Goal: Download file/media

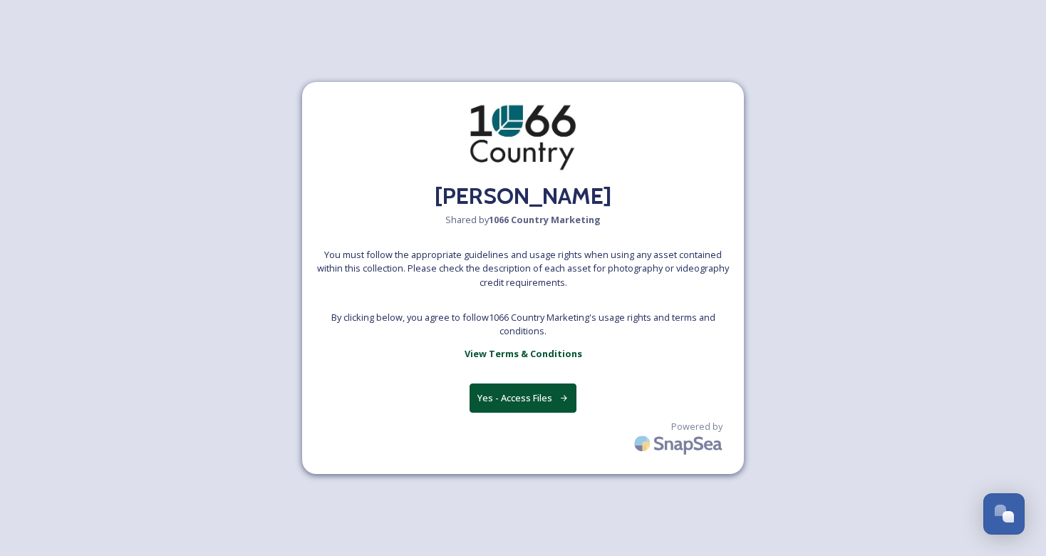
click at [512, 400] on button "Yes - Access Files" at bounding box center [522, 397] width 107 height 29
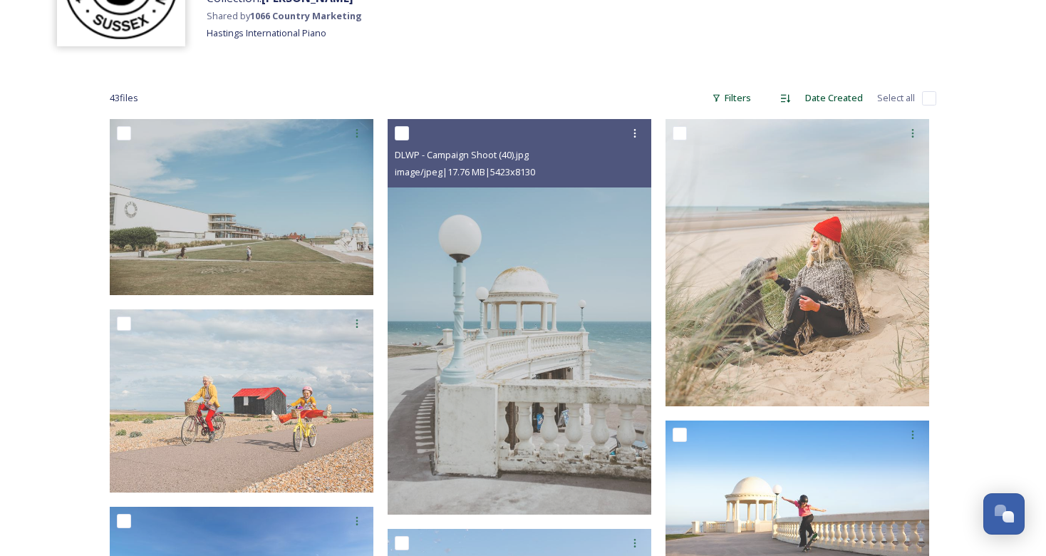
scroll to position [151, 0]
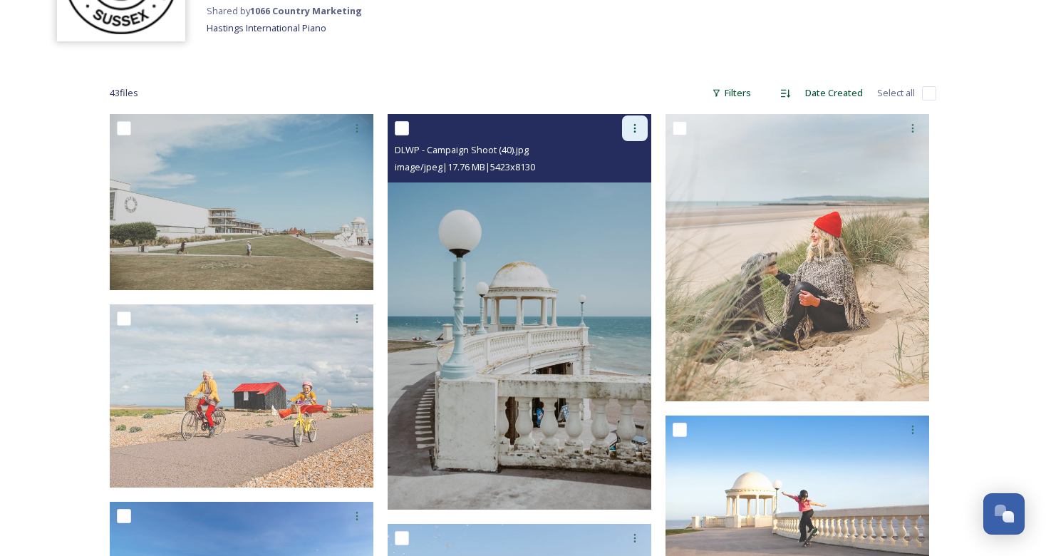
click at [633, 127] on icon at bounding box center [634, 128] width 11 height 11
click at [557, 223] on img at bounding box center [520, 311] width 264 height 395
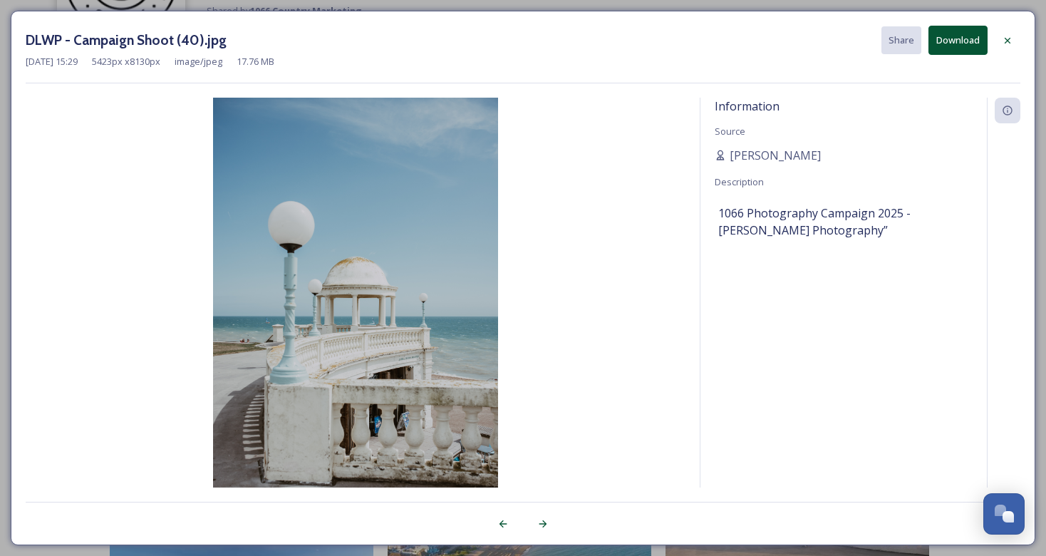
click at [959, 41] on button "Download" at bounding box center [957, 40] width 59 height 29
click at [685, 346] on img at bounding box center [356, 311] width 660 height 427
click at [1007, 41] on icon at bounding box center [1007, 40] width 11 height 11
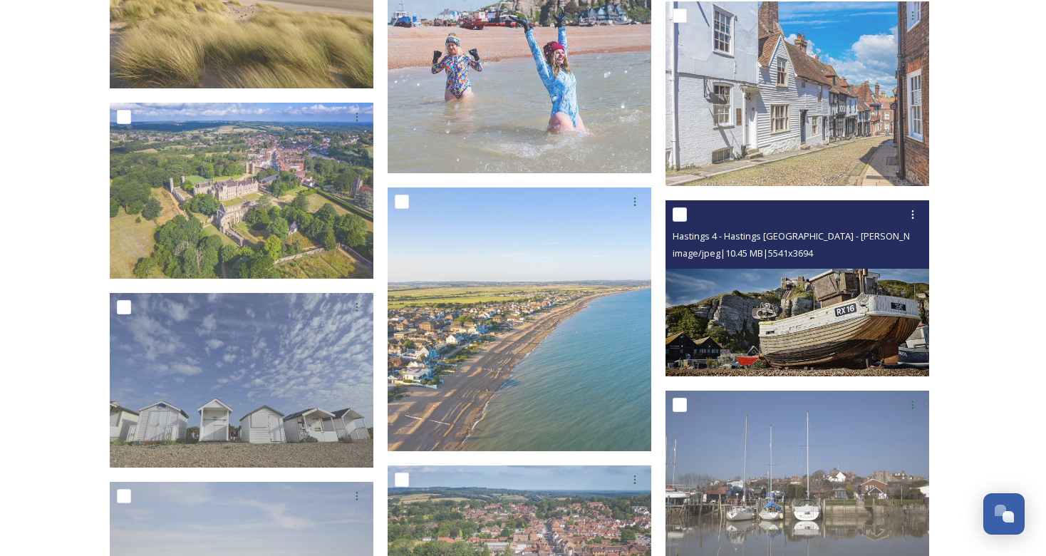
scroll to position [757, 0]
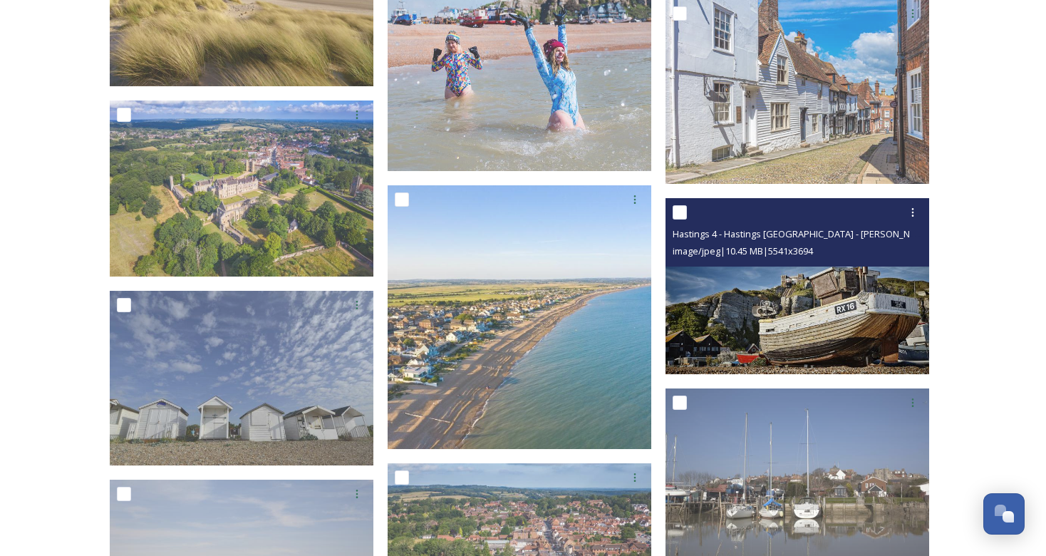
click at [680, 212] on input "checkbox" at bounding box center [679, 212] width 14 height 14
checkbox input "true"
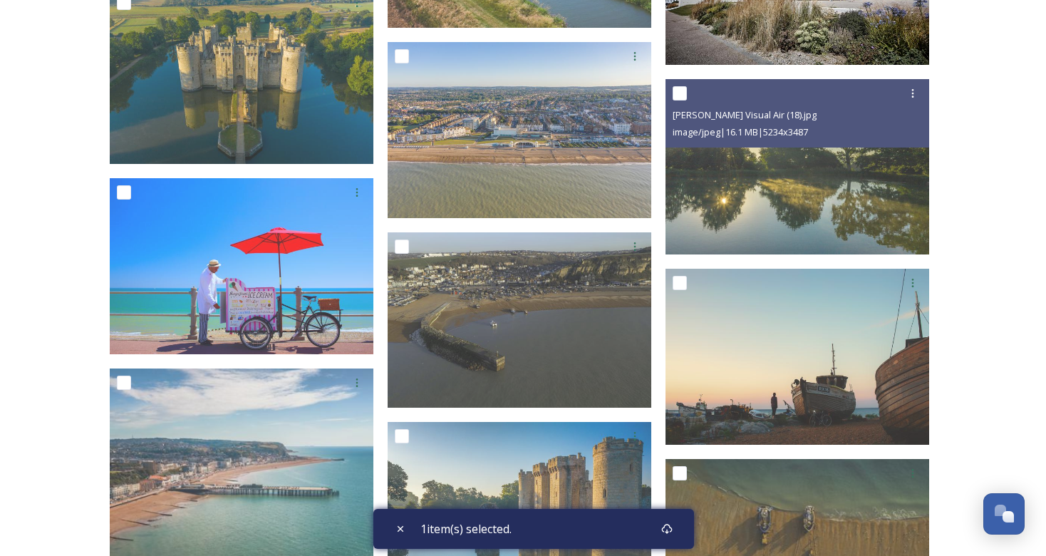
scroll to position [2634, 0]
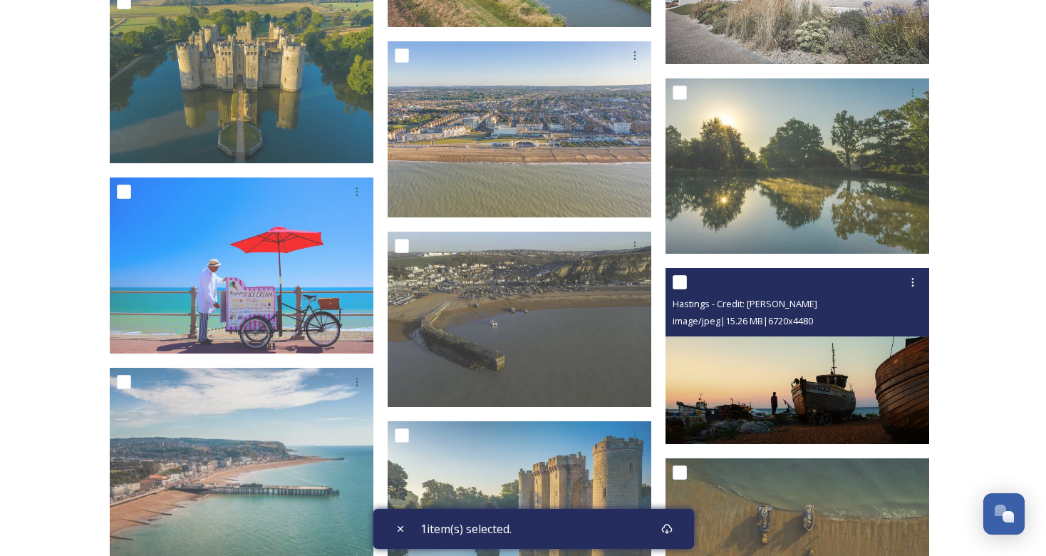
click at [682, 281] on input "checkbox" at bounding box center [679, 282] width 14 height 14
checkbox input "true"
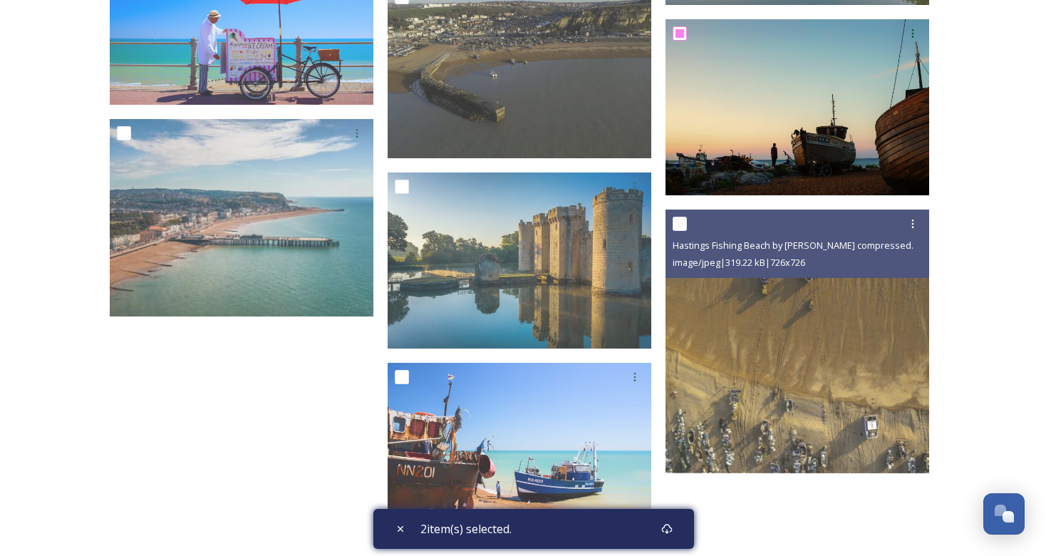
scroll to position [2883, 0]
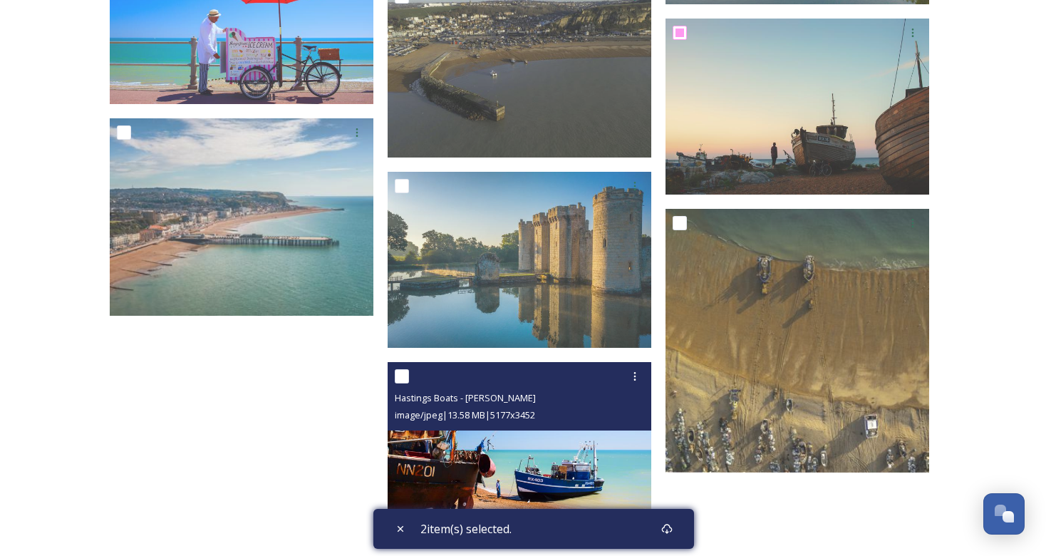
click at [405, 377] on input "checkbox" at bounding box center [402, 376] width 14 height 14
checkbox input "true"
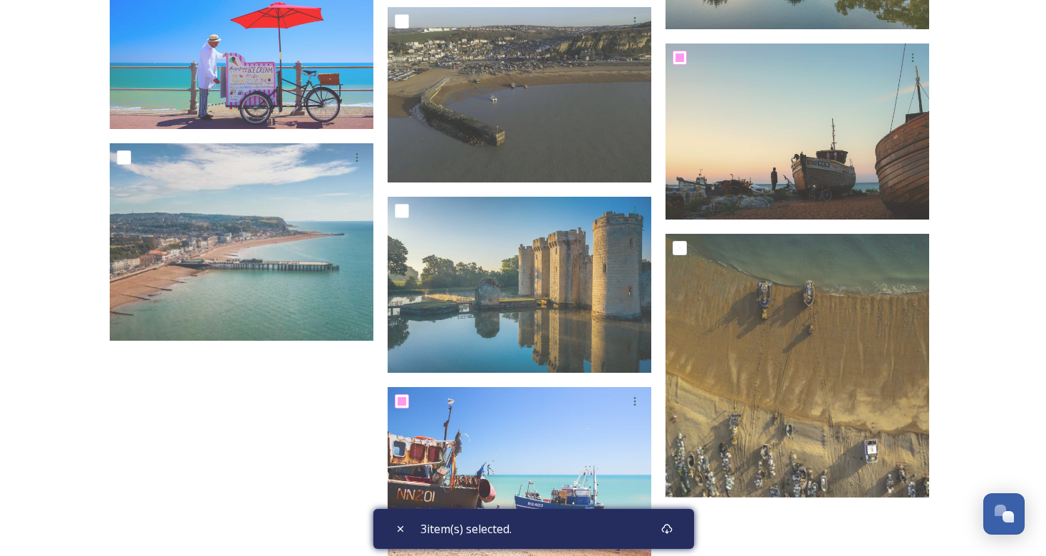
scroll to position [2839, 0]
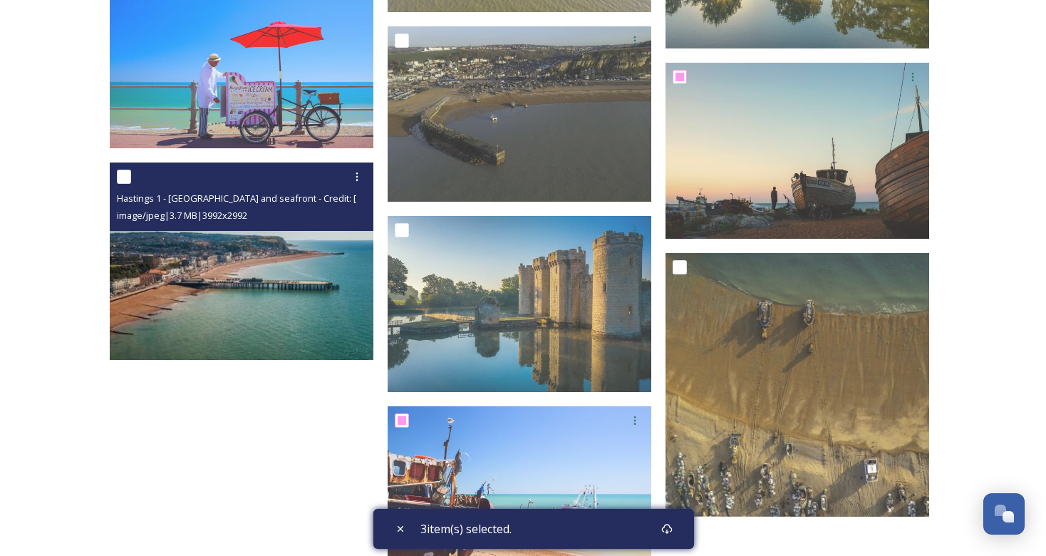
click at [125, 176] on input "checkbox" at bounding box center [124, 177] width 14 height 14
checkbox input "true"
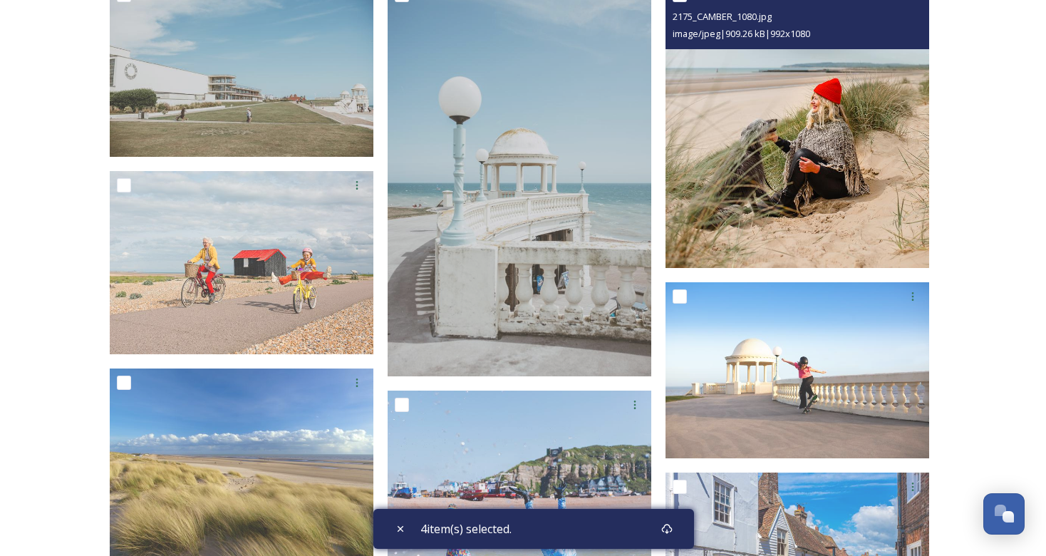
scroll to position [289, 0]
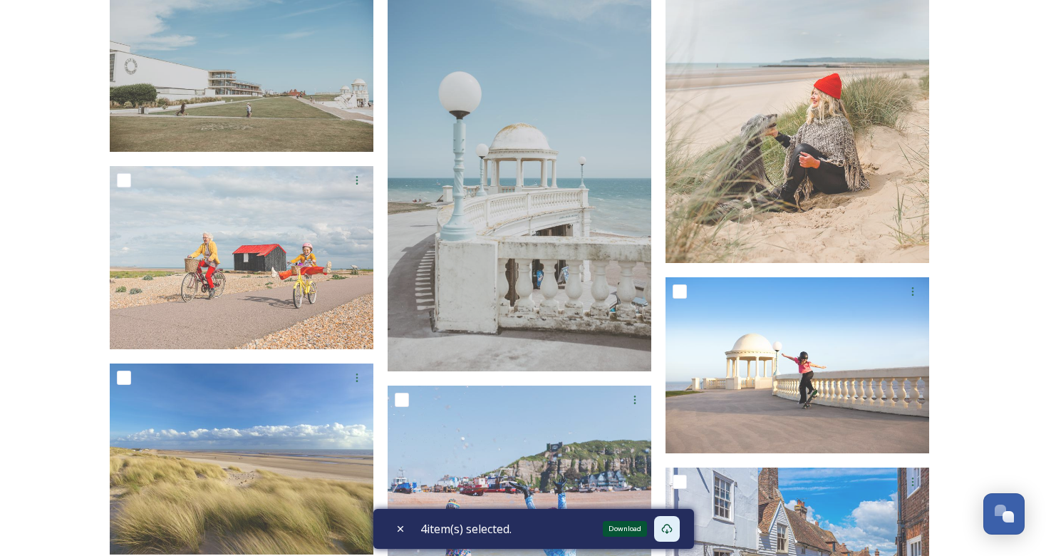
click at [672, 526] on icon at bounding box center [666, 528] width 11 height 11
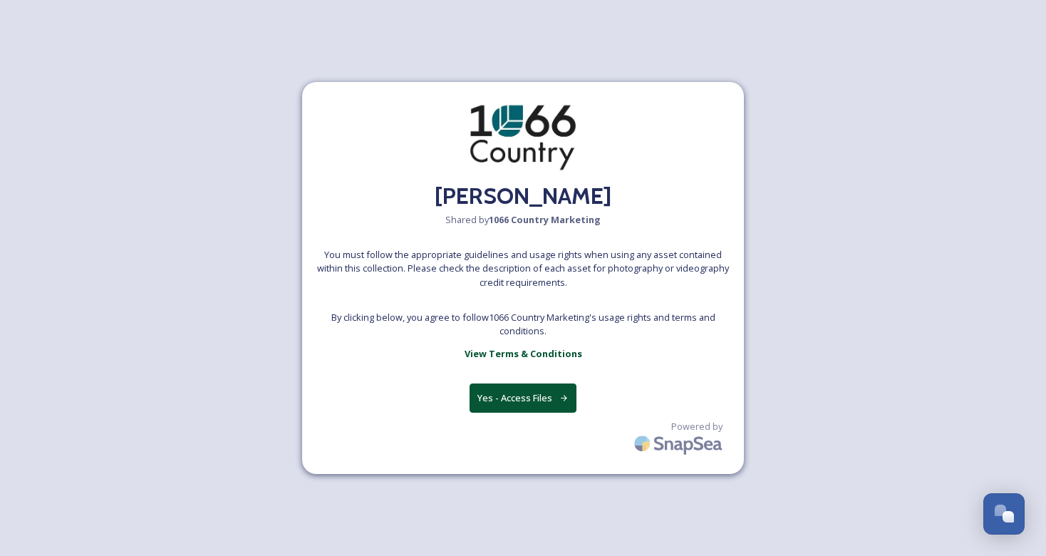
click at [504, 397] on button "Yes - Access Files" at bounding box center [522, 397] width 107 height 29
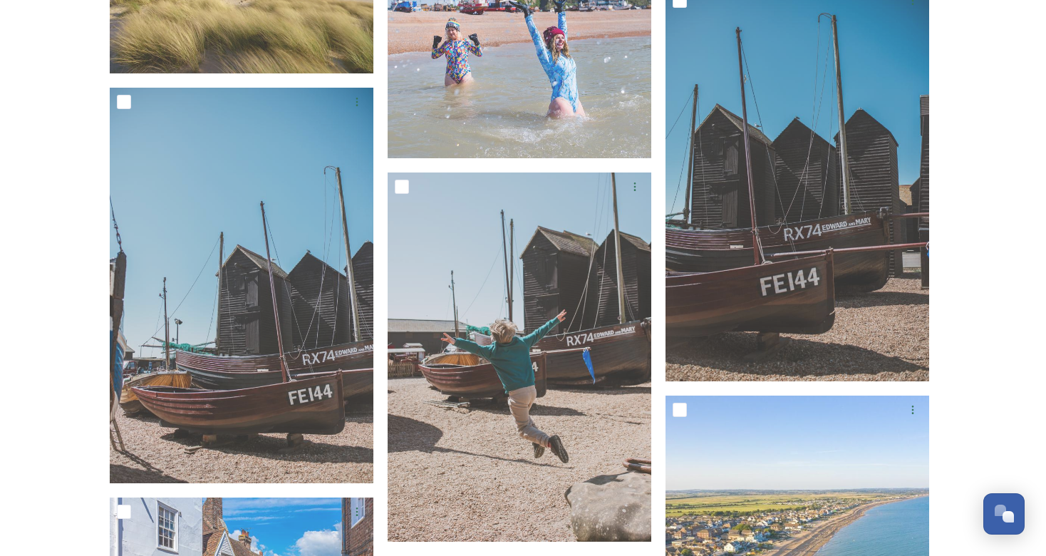
scroll to position [765, 0]
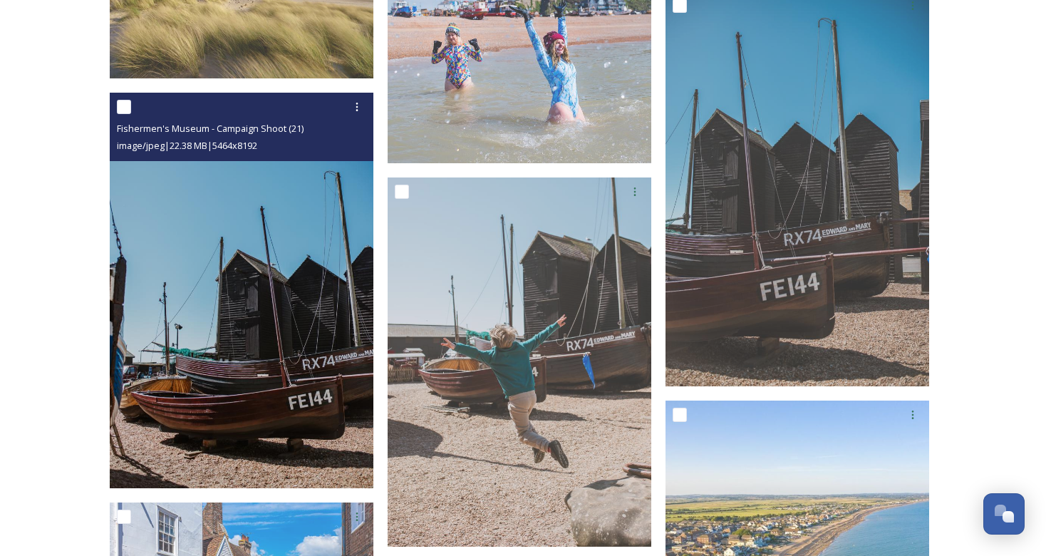
click at [127, 109] on input "checkbox" at bounding box center [124, 107] width 14 height 14
checkbox input "true"
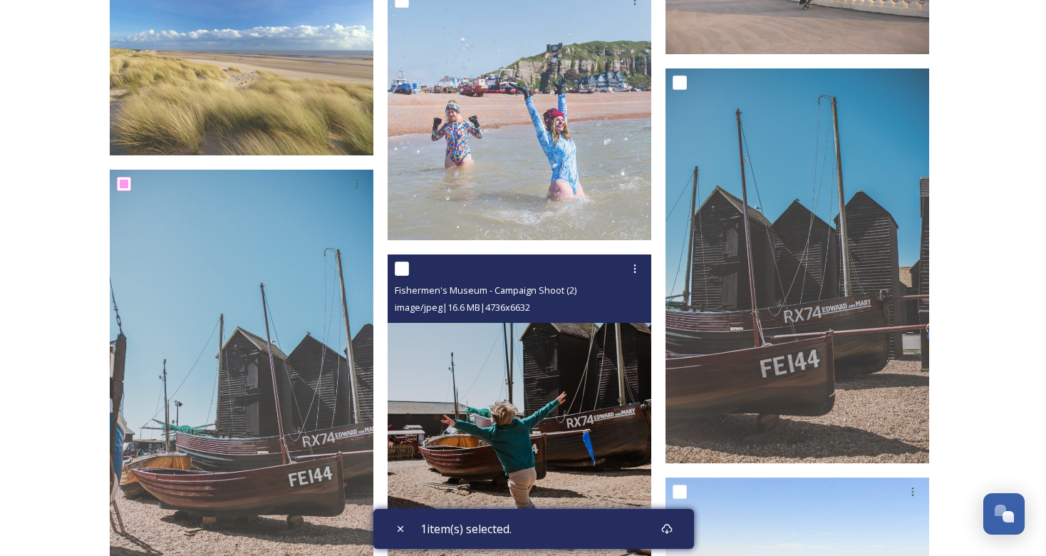
scroll to position [655, 0]
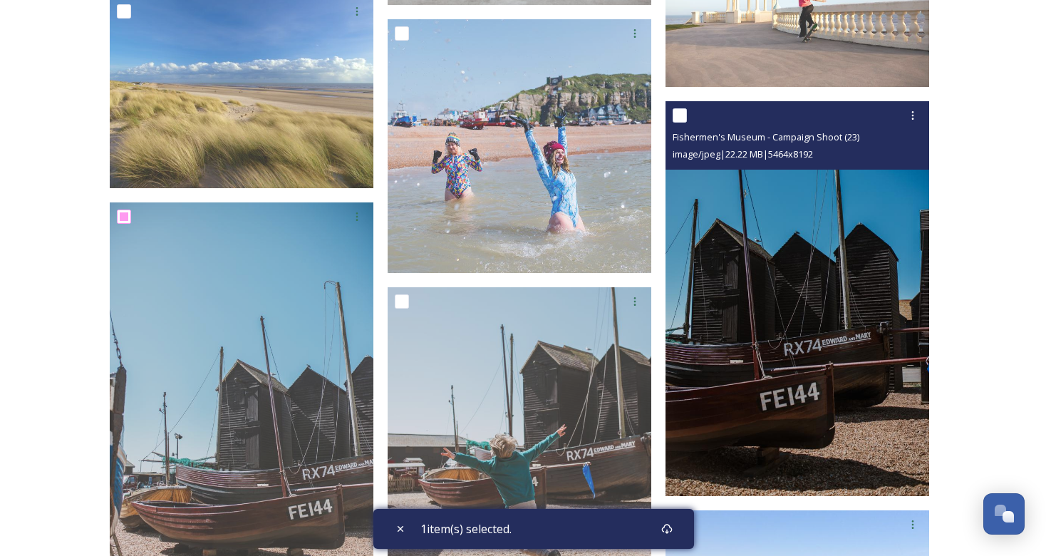
click at [679, 111] on input "checkbox" at bounding box center [679, 115] width 14 height 14
checkbox input "true"
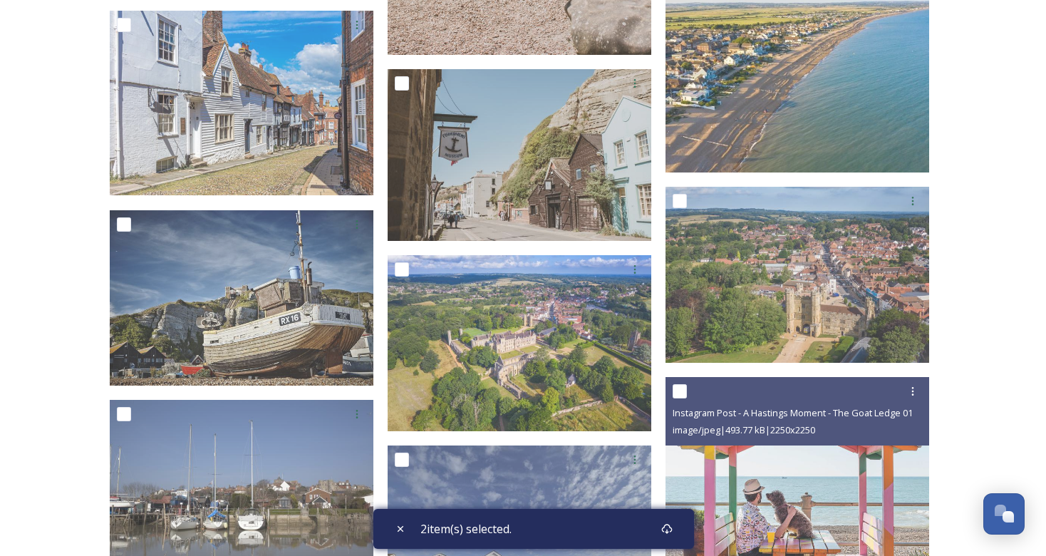
scroll to position [1259, 0]
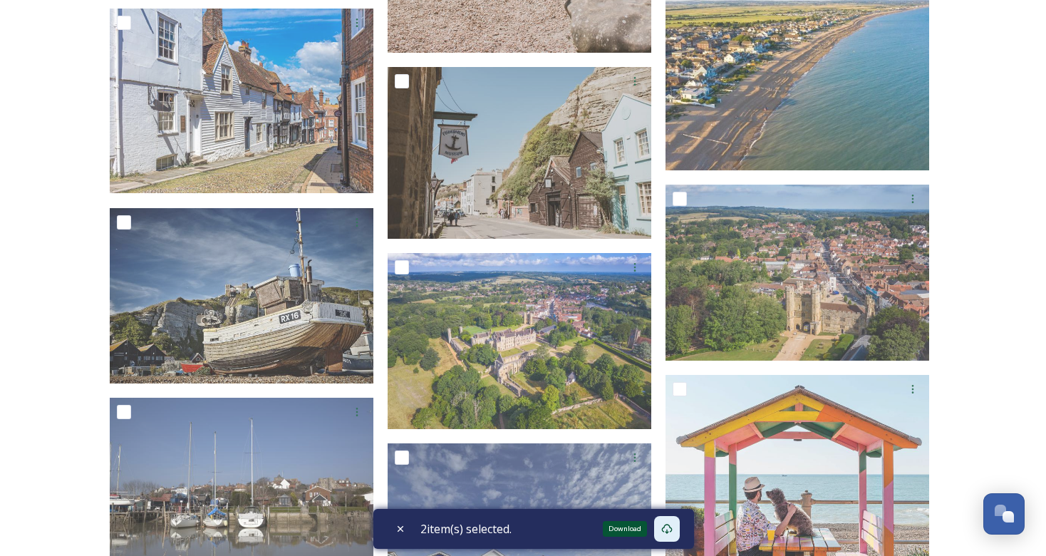
click at [672, 527] on icon at bounding box center [666, 528] width 11 height 11
click at [1007, 181] on div "Collection: Nicky Shared by 1066 Country Marketing Hastings International Piano…" at bounding box center [523, 531] width 1046 height 3581
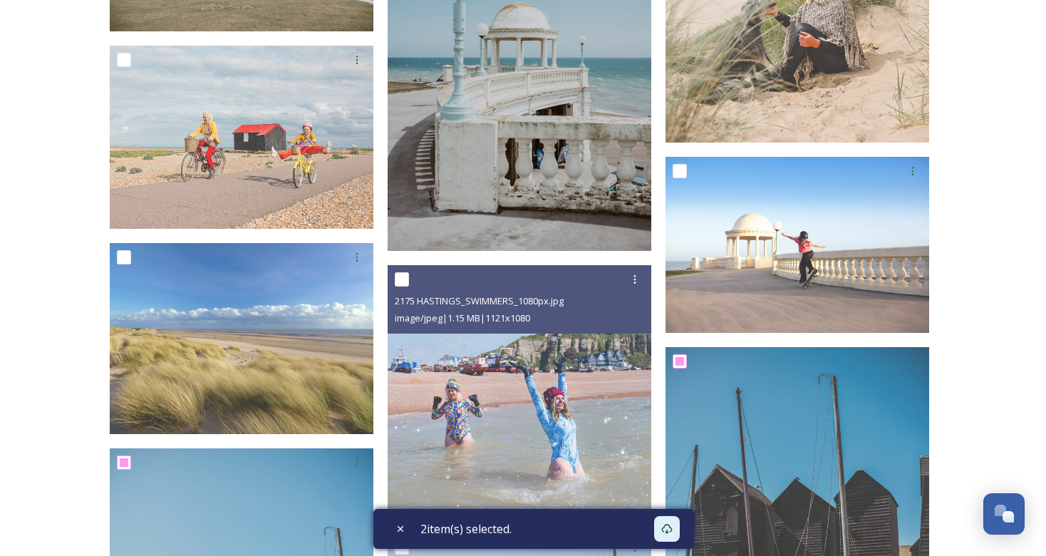
scroll to position [410, 0]
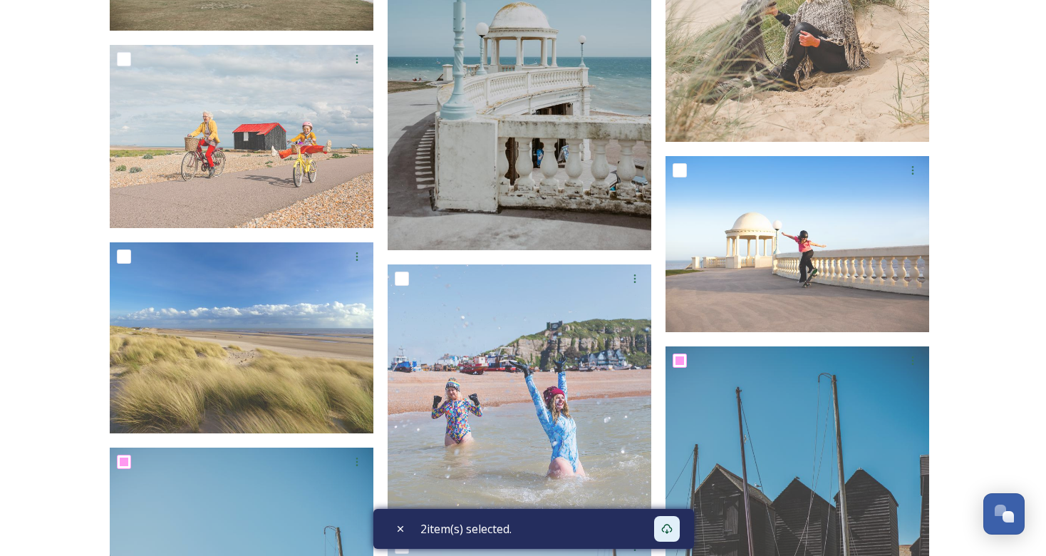
click at [506, 166] on img at bounding box center [520, 52] width 264 height 395
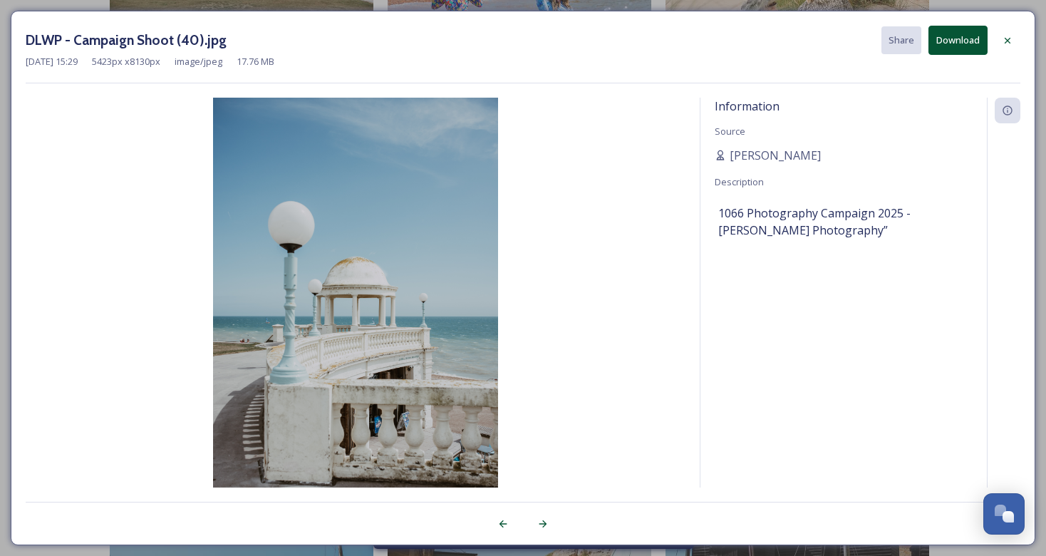
drag, startPoint x: 718, startPoint y: 212, endPoint x: 831, endPoint y: 230, distance: 114.7
click at [831, 230] on span "1066 Photography Campaign 2025 - [PERSON_NAME] Photography”" at bounding box center [843, 221] width 251 height 34
copy span "1066 Photography Campaign 2025 - [PERSON_NAME] Photography”"
click at [1007, 37] on icon at bounding box center [1007, 40] width 11 height 11
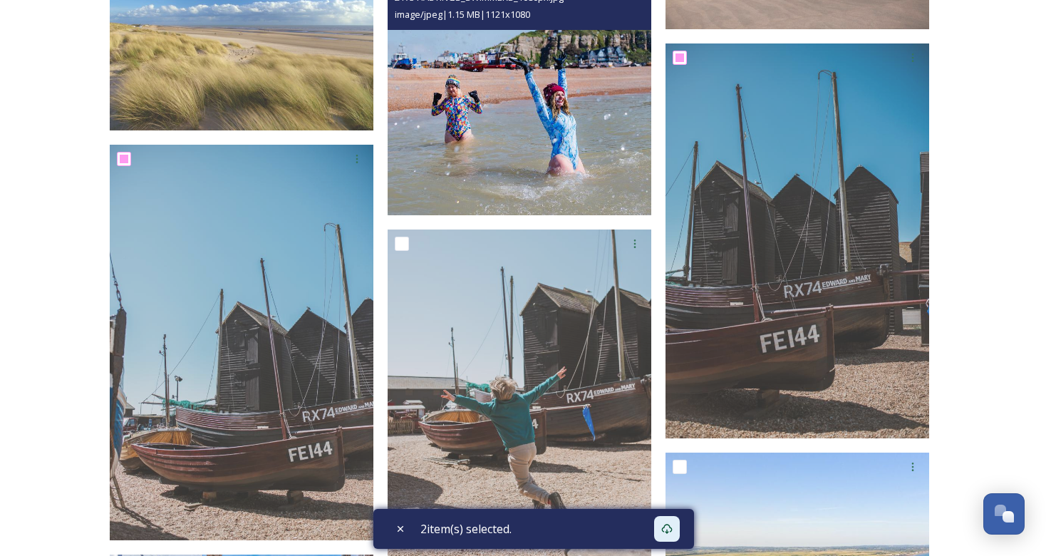
scroll to position [784, 0]
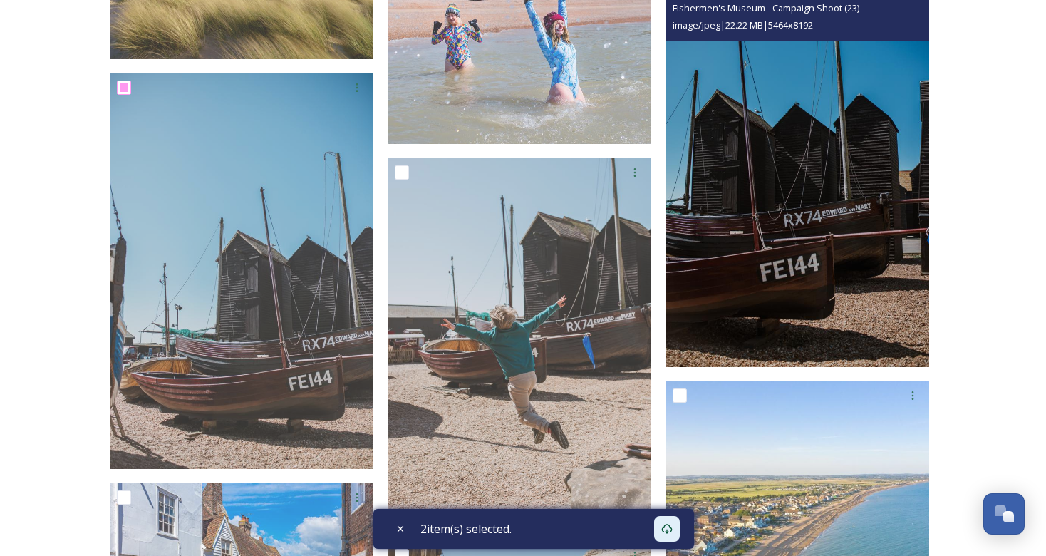
click at [742, 269] on img at bounding box center [797, 169] width 264 height 395
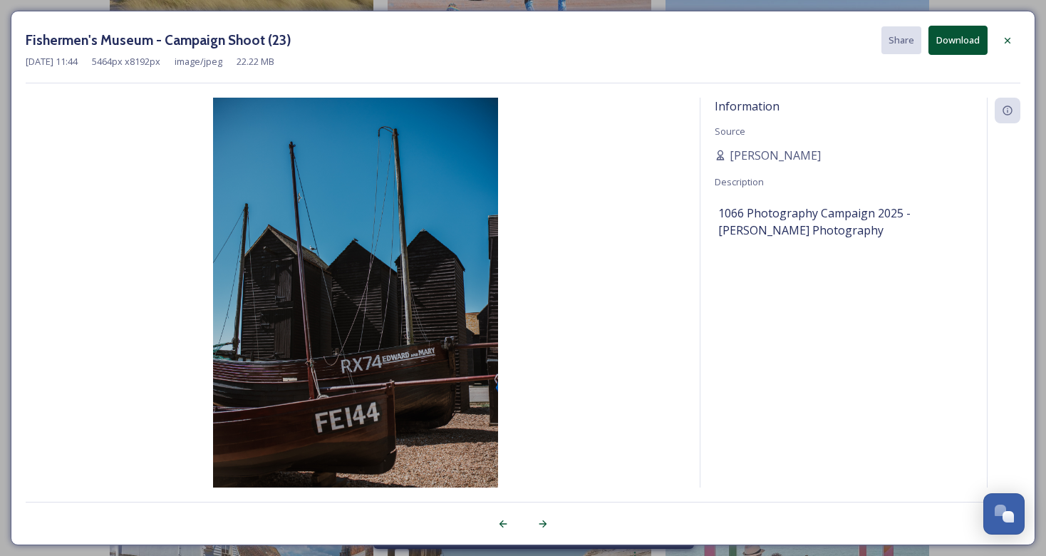
drag, startPoint x: 719, startPoint y: 211, endPoint x: 836, endPoint y: 222, distance: 117.4
click at [836, 222] on span "1066 Photography Campaign 2025 - Rebecca Booker Photography" at bounding box center [843, 221] width 251 height 34
copy span "1066 Photography Campaign 2025 - Rebecca Booker Photography"
click at [1007, 37] on icon at bounding box center [1007, 40] width 11 height 11
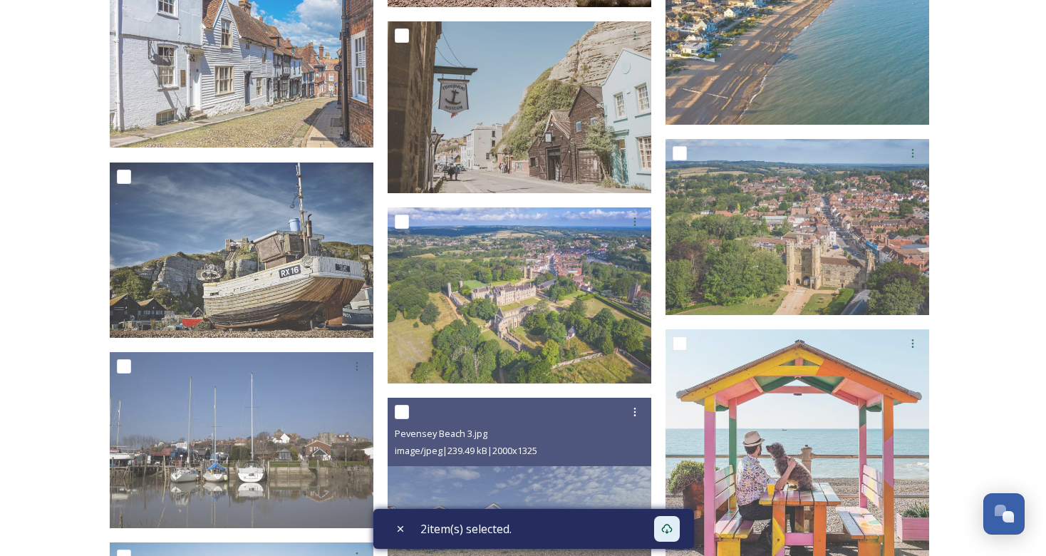
scroll to position [1305, 0]
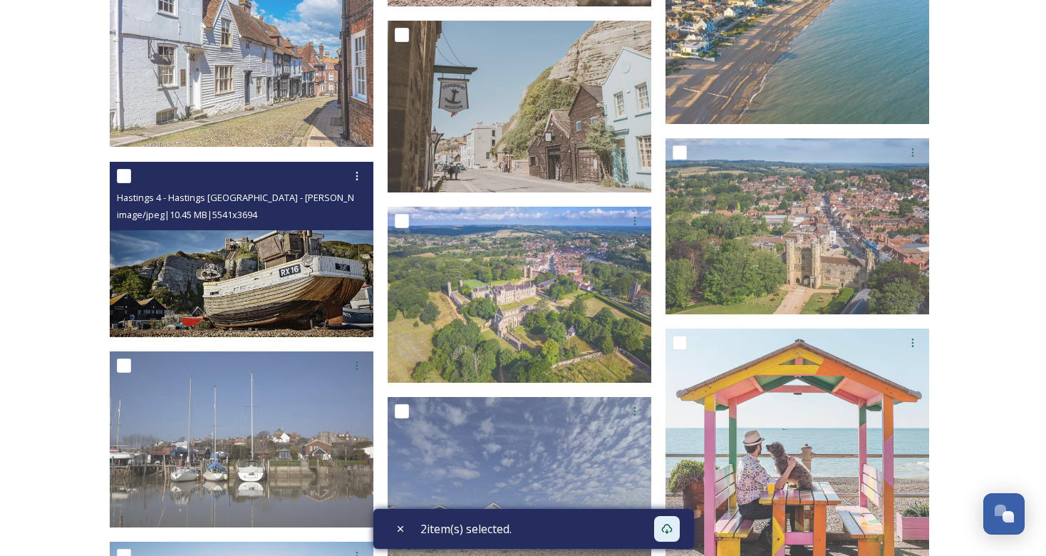
click at [256, 309] on img at bounding box center [242, 249] width 264 height 176
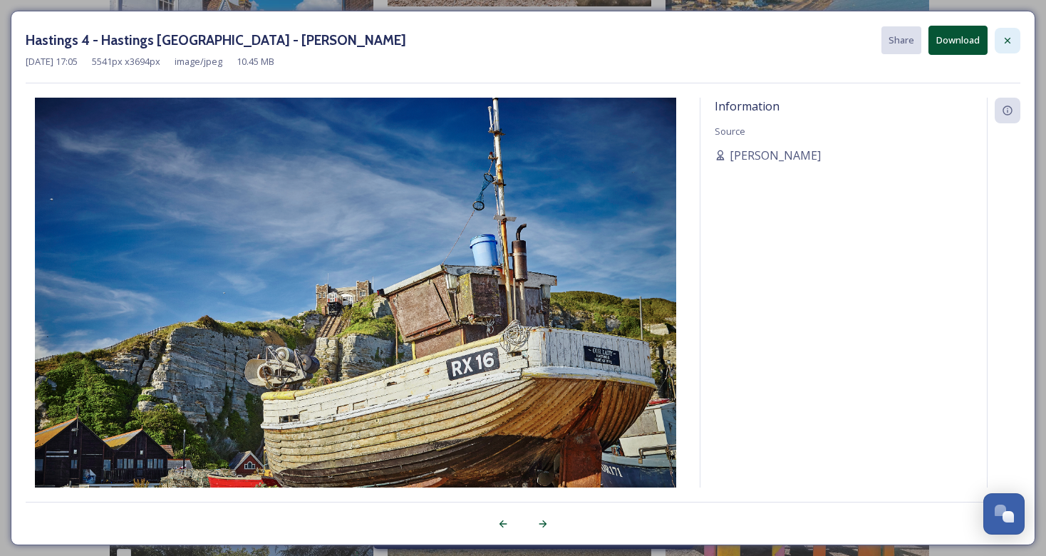
click at [1009, 40] on icon at bounding box center [1007, 40] width 11 height 11
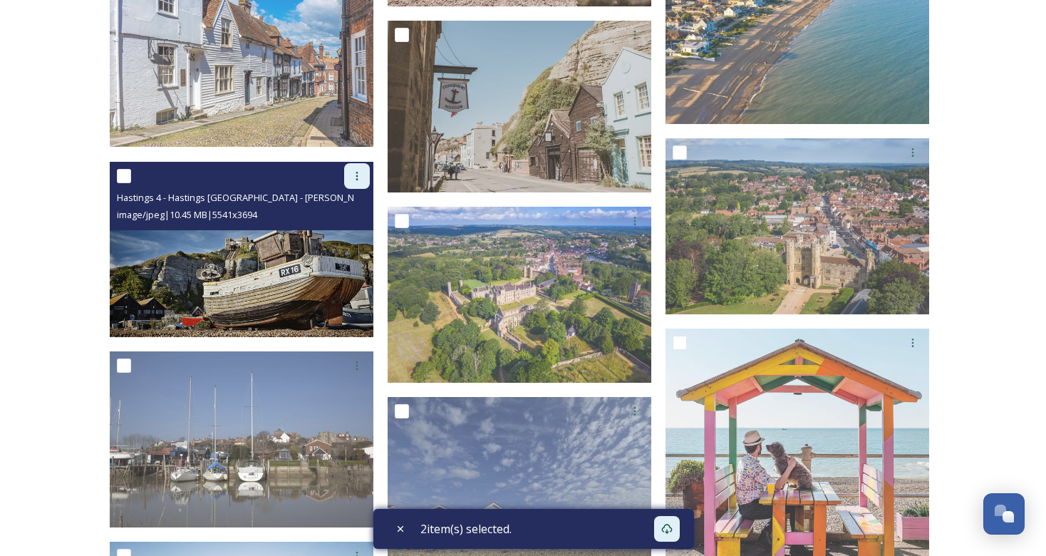
click at [358, 175] on icon at bounding box center [356, 175] width 11 height 11
click at [341, 204] on span "View File" at bounding box center [336, 207] width 37 height 14
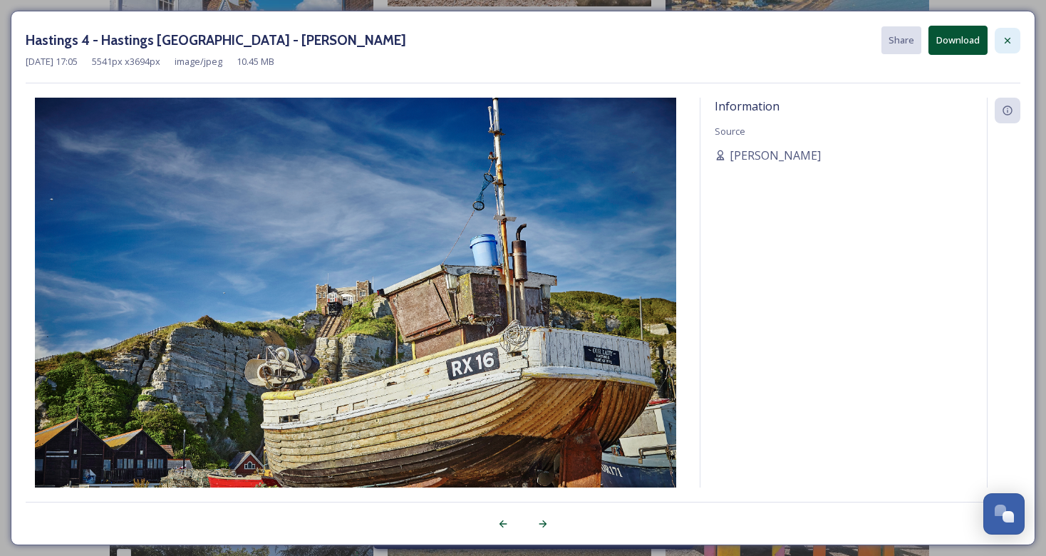
click at [1007, 39] on icon at bounding box center [1007, 40] width 6 height 6
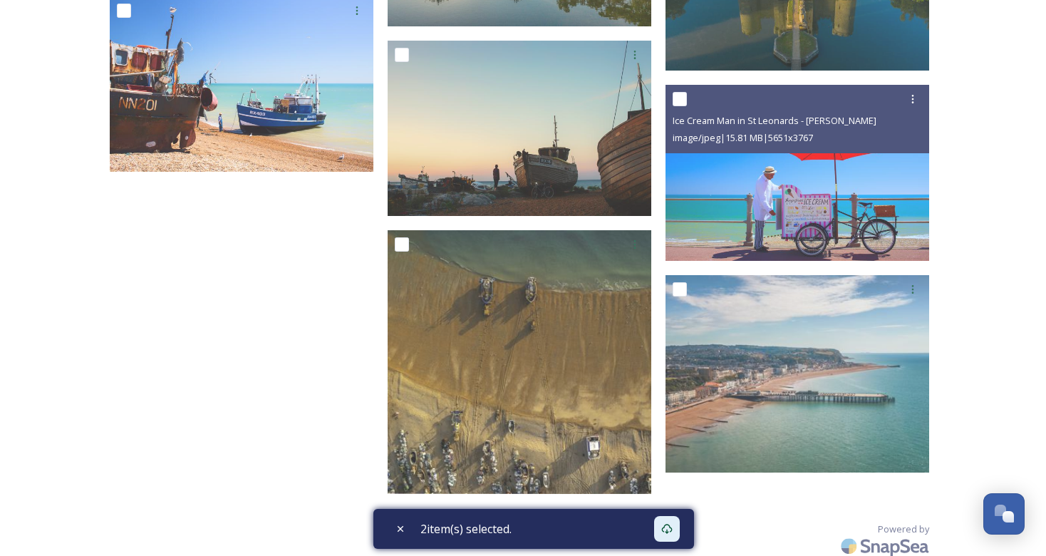
scroll to position [3025, 0]
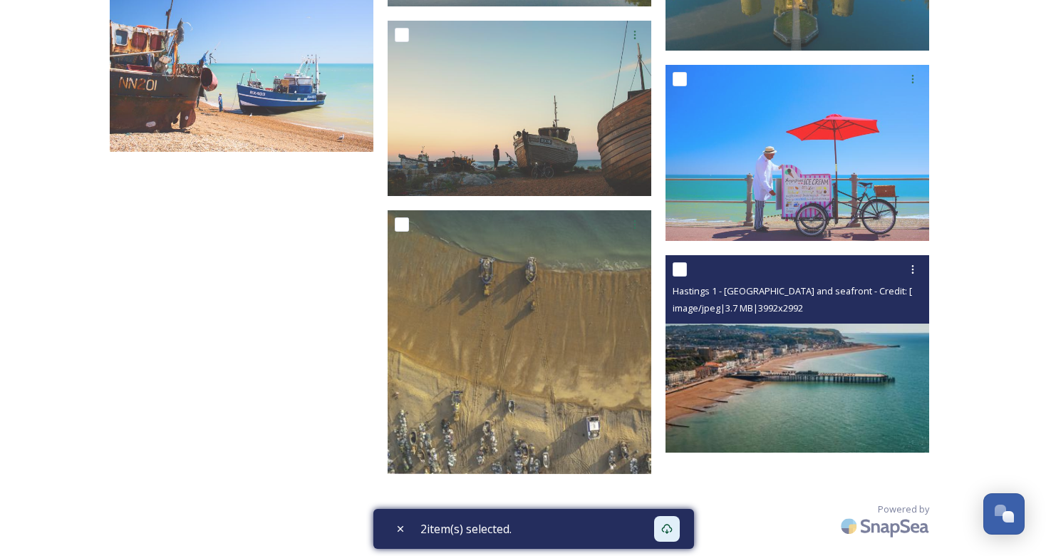
click at [808, 381] on img at bounding box center [797, 354] width 264 height 198
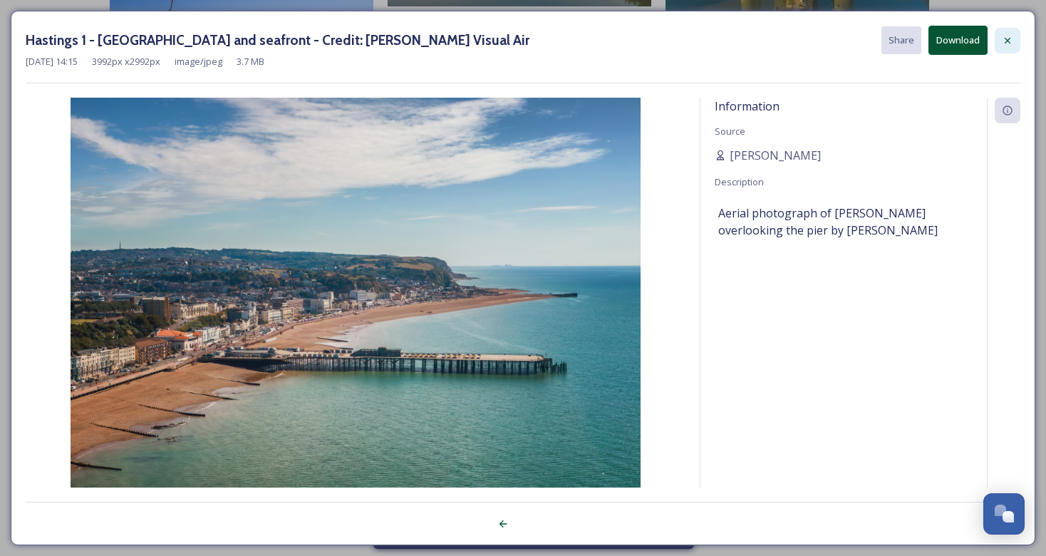
click at [1009, 37] on icon at bounding box center [1007, 40] width 6 height 6
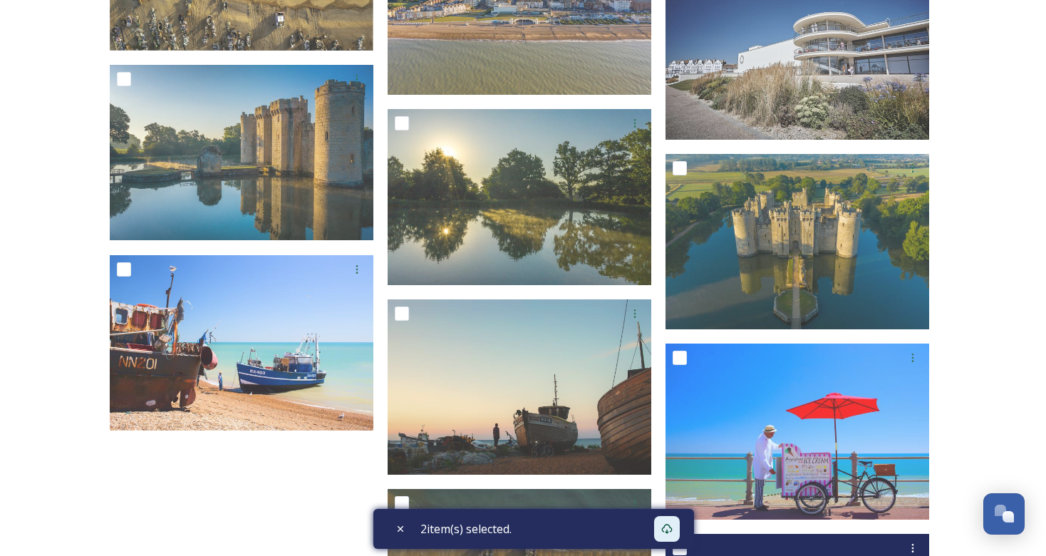
scroll to position [2745, 0]
